Goal: Task Accomplishment & Management: Use online tool/utility

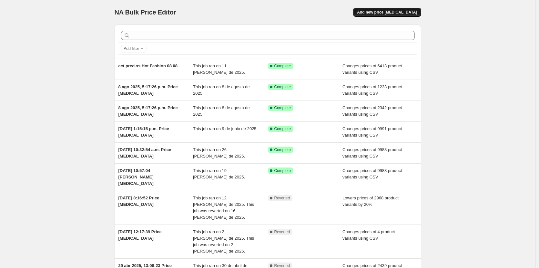
click at [414, 15] on span "Add new price change job" at bounding box center [387, 12] width 60 height 5
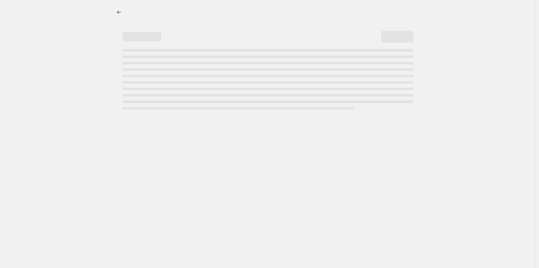
select select "percentage"
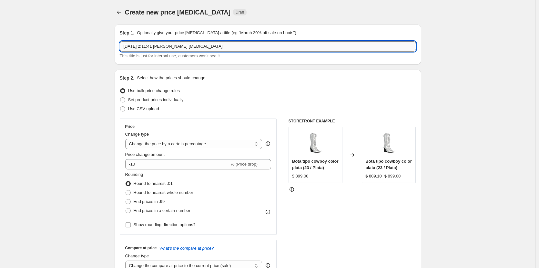
click at [225, 48] on input "29 sep 2025, 2:11:41 p.m. Price change job" at bounding box center [268, 46] width 296 height 10
type input "modelos para ofertas amazon"
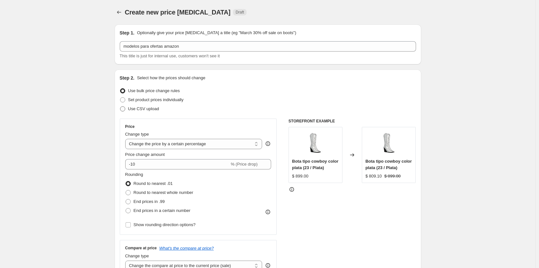
click at [143, 111] on span "Use CSV upload" at bounding box center [143, 108] width 31 height 5
click at [120, 107] on input "Use CSV upload" at bounding box center [120, 106] width 0 height 0
radio input "true"
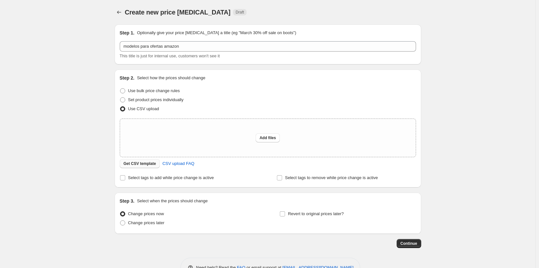
click at [145, 164] on span "Get CSV template" at bounding box center [140, 163] width 33 height 5
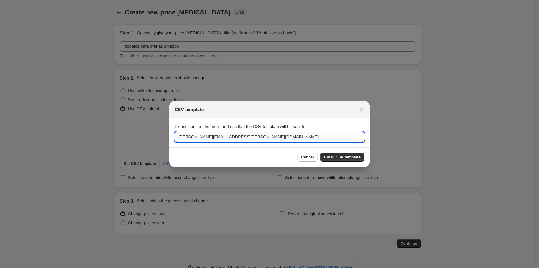
click at [263, 138] on input "carlos.miranda@cklass.net" at bounding box center [270, 137] width 190 height 10
click at [262, 138] on input "carlos.miranda@cklass.net" at bounding box center [270, 137] width 190 height 10
type input "samuel.diaz@cklass.net"
click at [339, 160] on span "Email CSV template" at bounding box center [342, 157] width 36 height 5
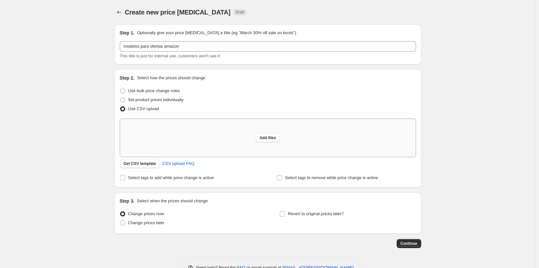
click at [253, 138] on div "Add files" at bounding box center [267, 138] width 295 height 38
type input "C:\fakepath\act precios mod validacion amazon 29.09.25.csv"
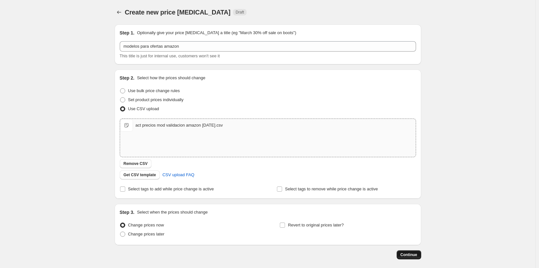
click at [415, 254] on span "Continue" at bounding box center [408, 255] width 17 height 5
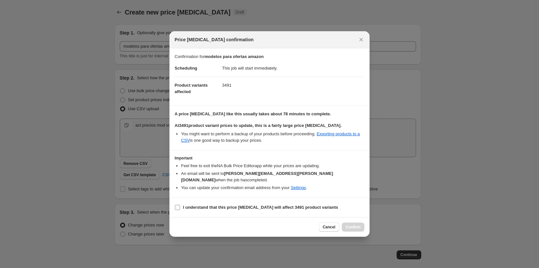
click at [176, 205] on input "I understand that this price change job will affect 3491 product variants" at bounding box center [177, 207] width 5 height 5
checkbox input "true"
click at [355, 225] on span "Confirm" at bounding box center [352, 227] width 15 height 5
